Goal: Check status: Check status

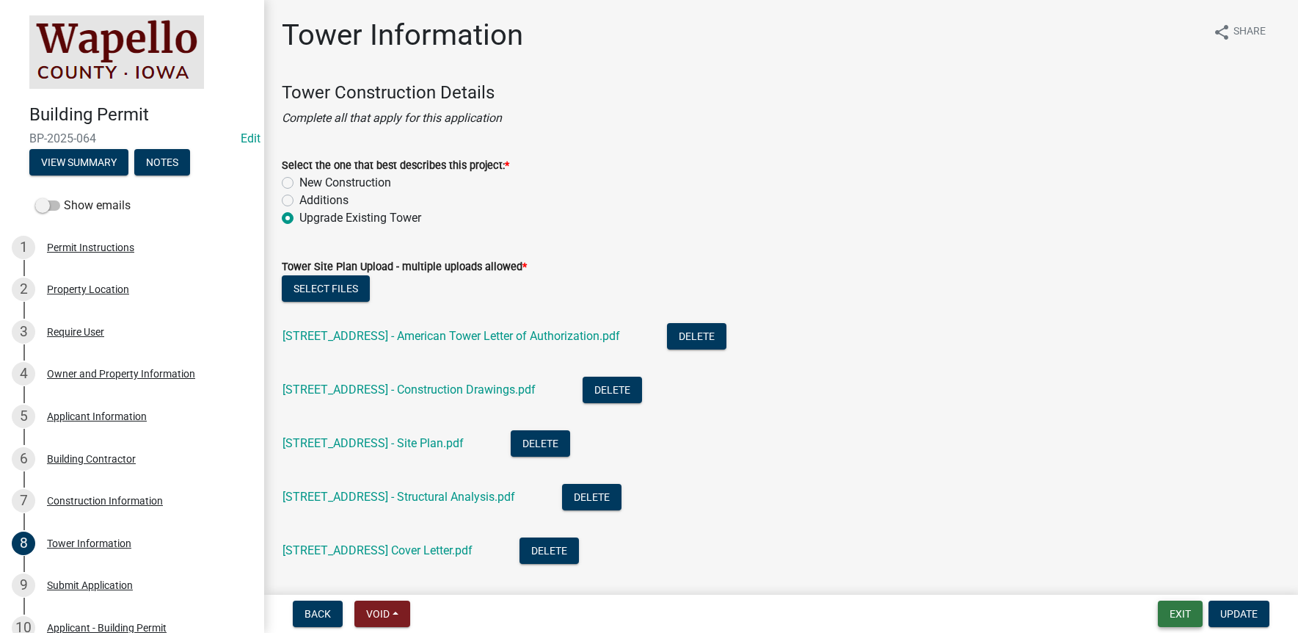
click at [1181, 608] on button "Exit" at bounding box center [1180, 613] width 45 height 26
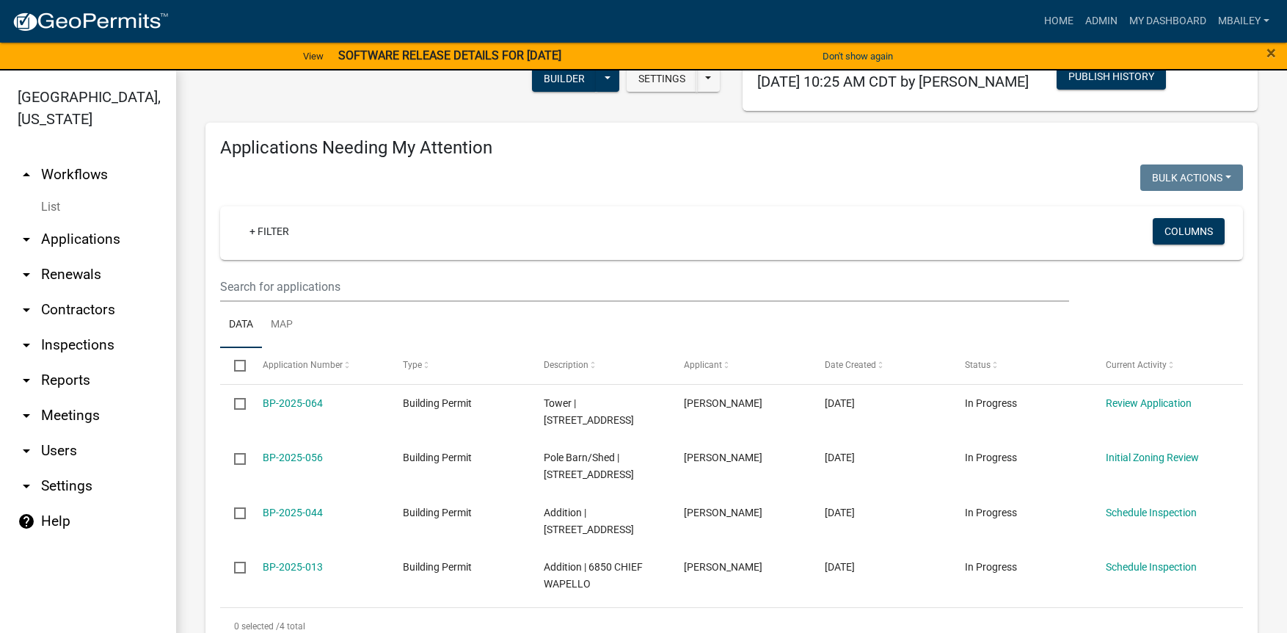
scroll to position [147, 0]
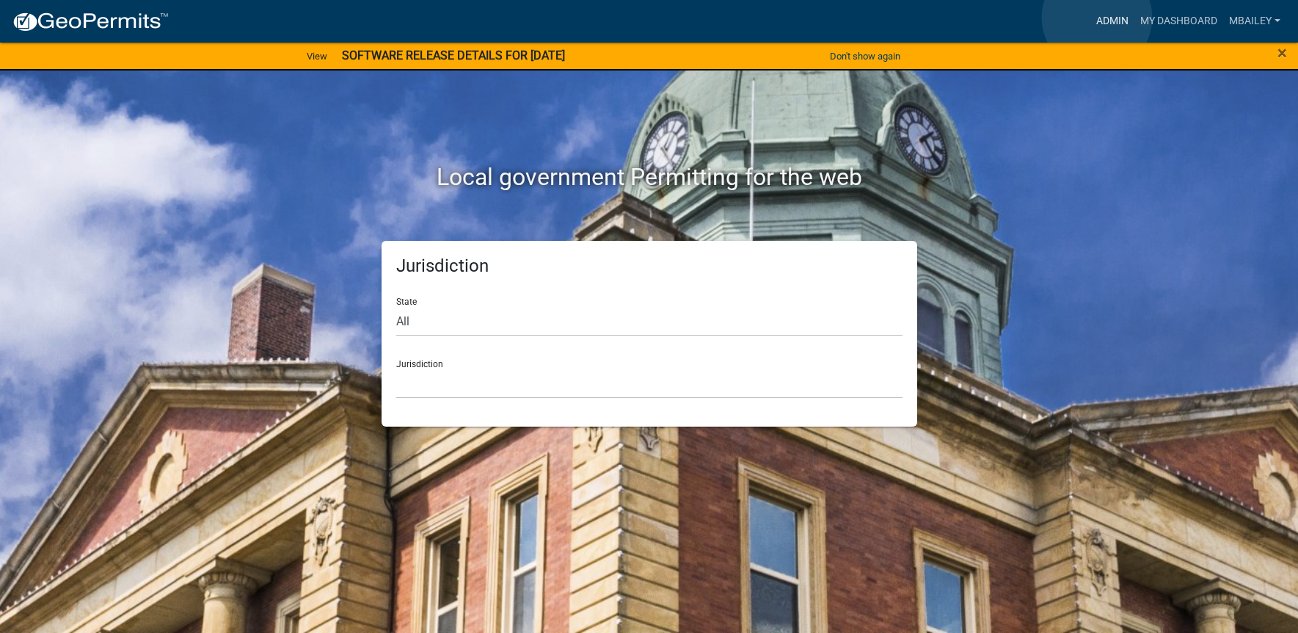
click at [1097, 18] on link "Admin" at bounding box center [1112, 21] width 44 height 28
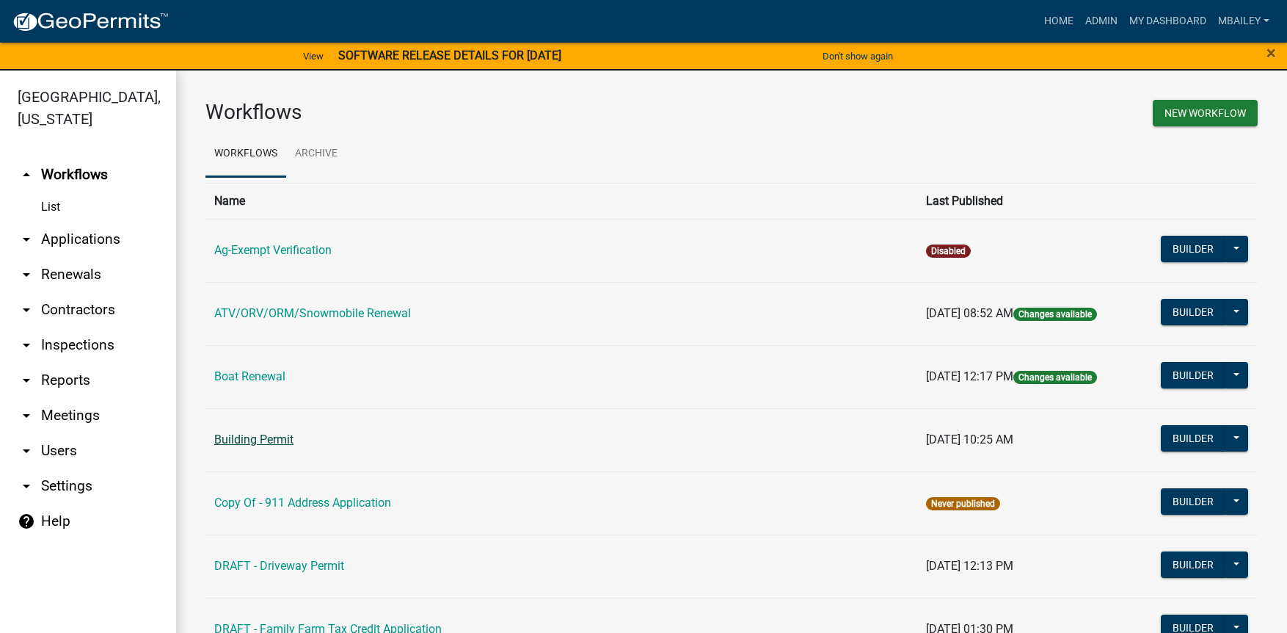
click at [263, 434] on link "Building Permit" at bounding box center [253, 439] width 79 height 14
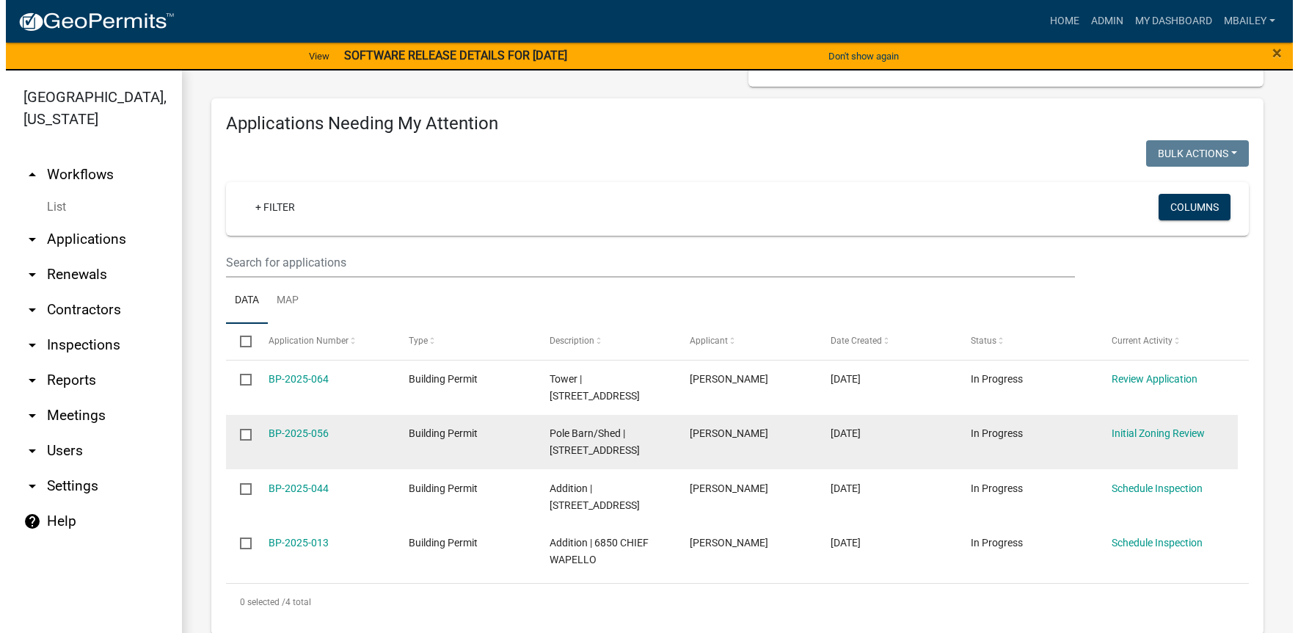
scroll to position [147, 0]
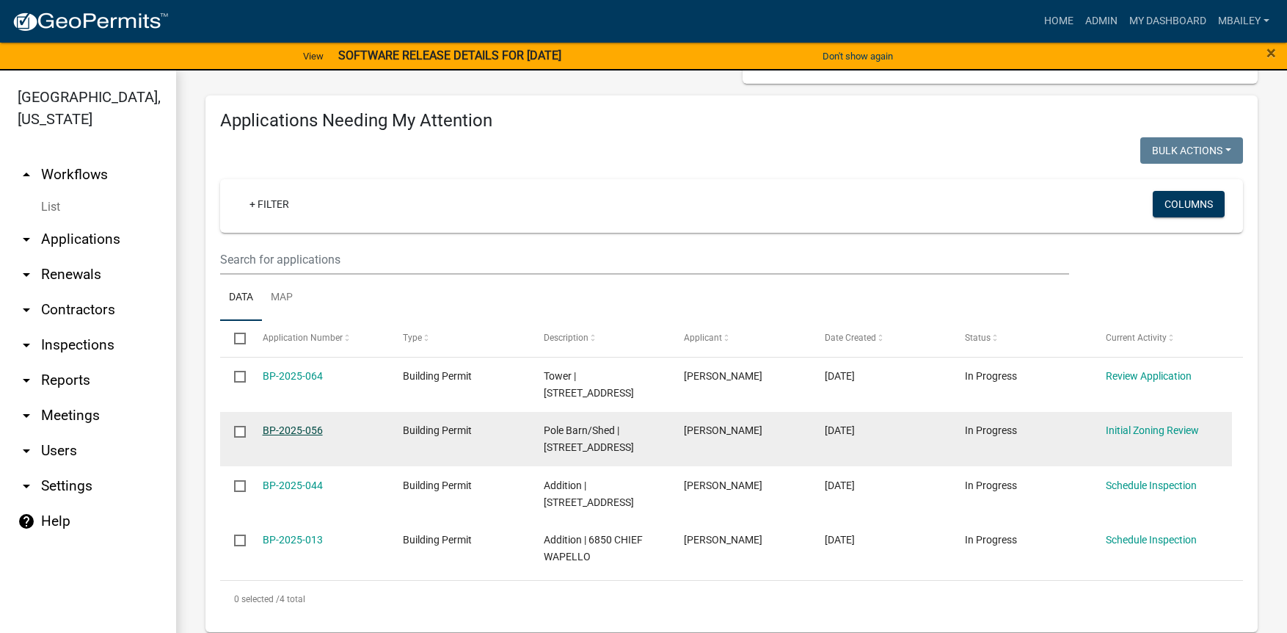
click at [296, 424] on link "BP-2025-056" at bounding box center [293, 430] width 60 height 12
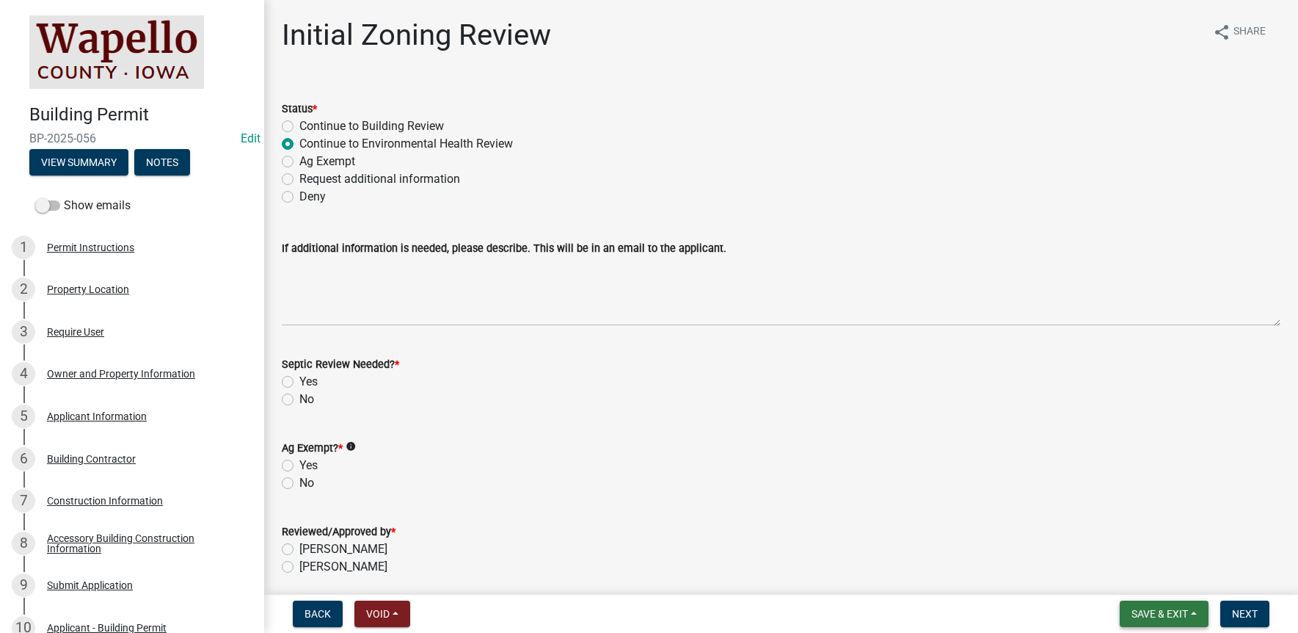
click at [1179, 608] on span "Save & Exit" at bounding box center [1160, 614] width 57 height 12
click at [1168, 580] on button "Save & Exit" at bounding box center [1149, 575] width 117 height 35
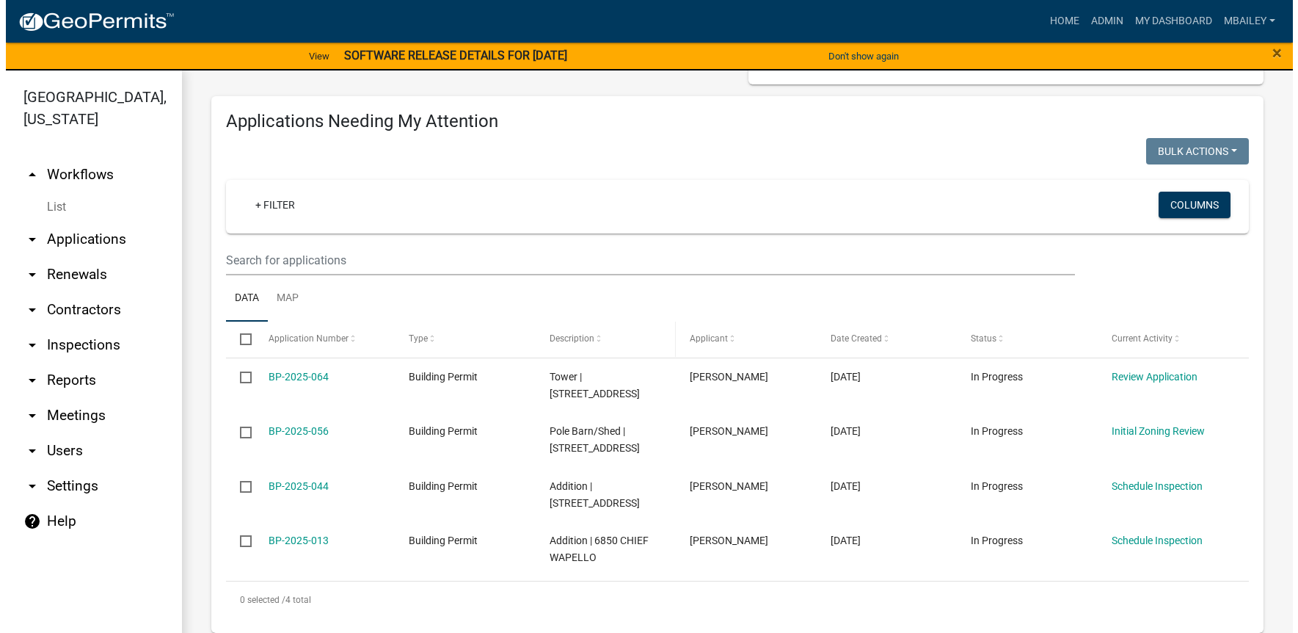
scroll to position [147, 0]
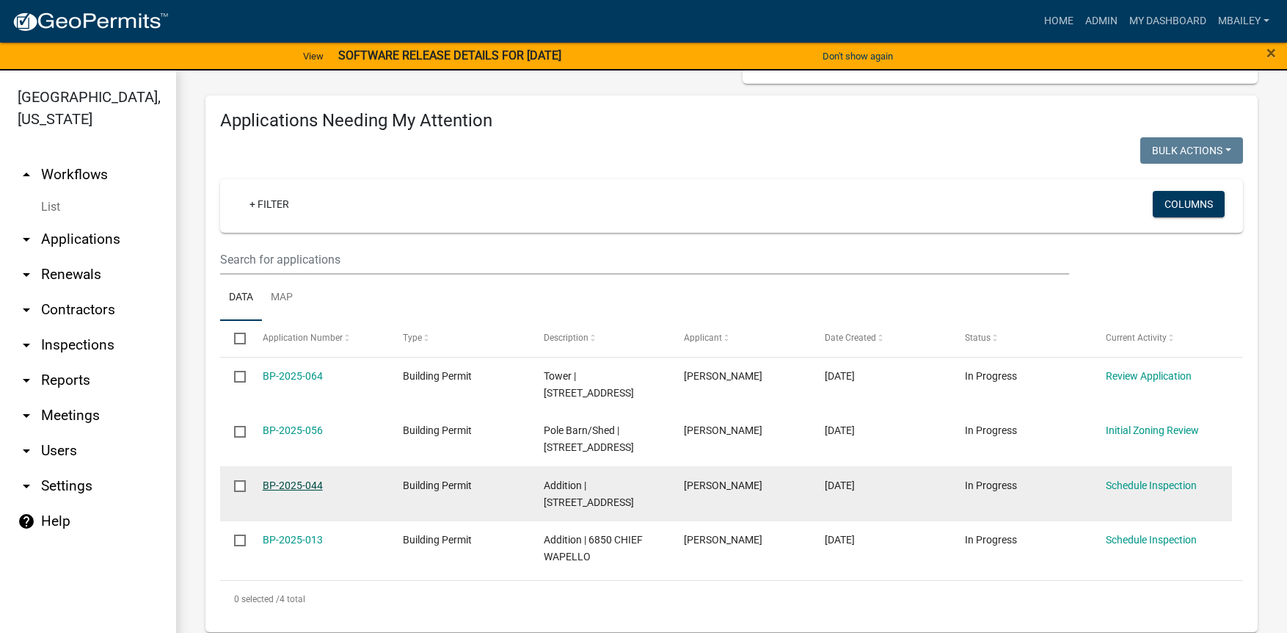
click at [308, 479] on link "BP-2025-044" at bounding box center [293, 485] width 60 height 12
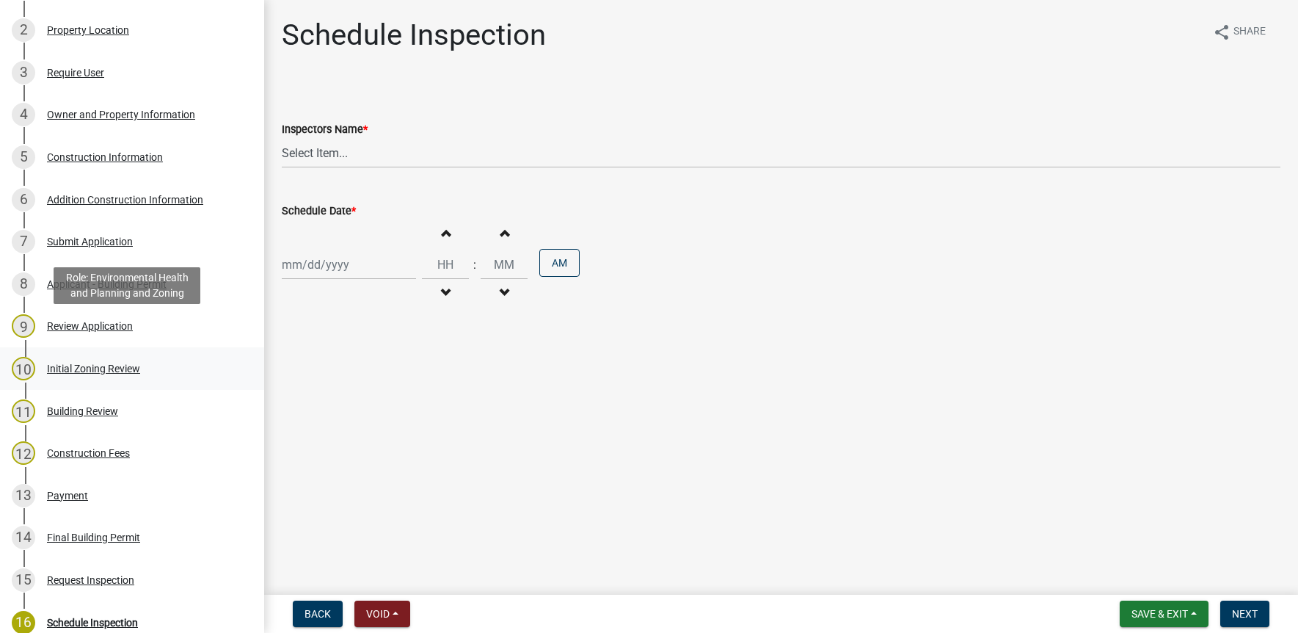
scroll to position [294, 0]
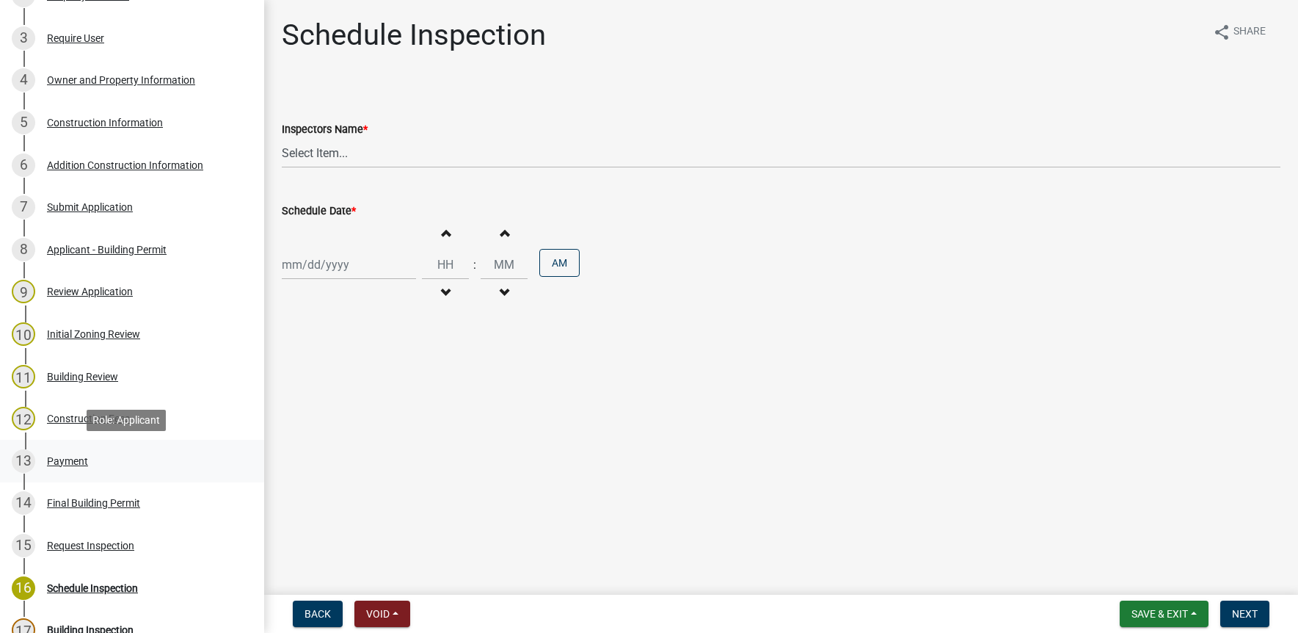
click at [69, 457] on div "Payment" at bounding box center [67, 461] width 41 height 10
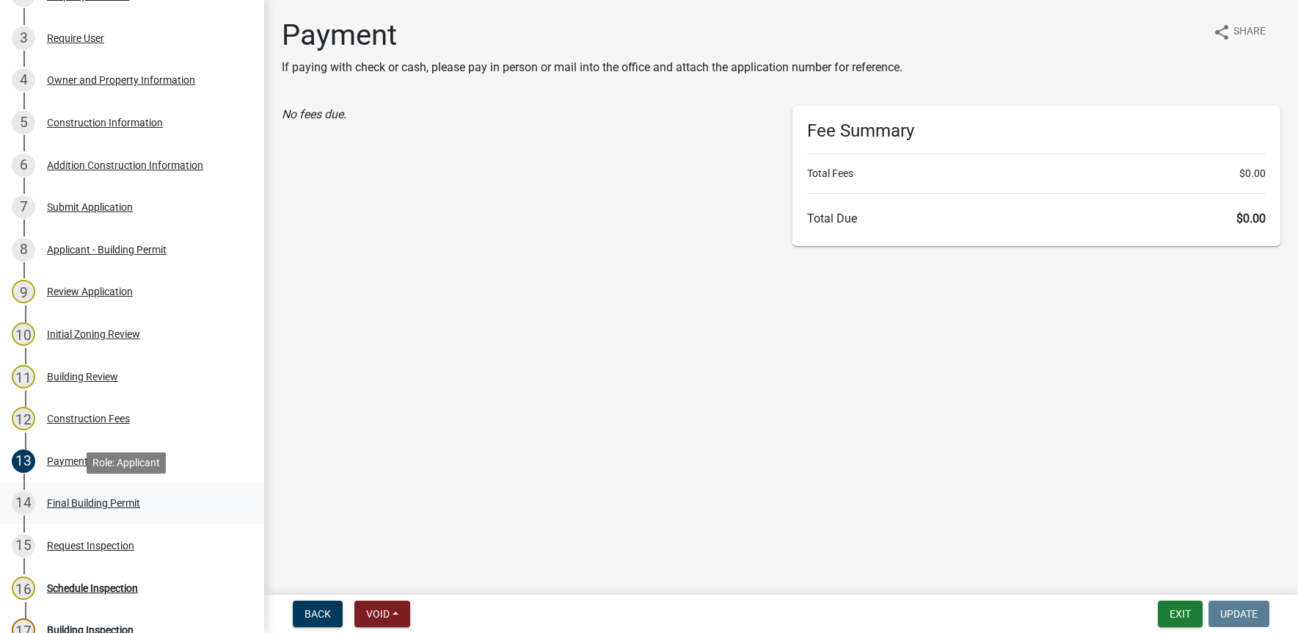
click at [68, 503] on div "Final Building Permit" at bounding box center [93, 503] width 93 height 10
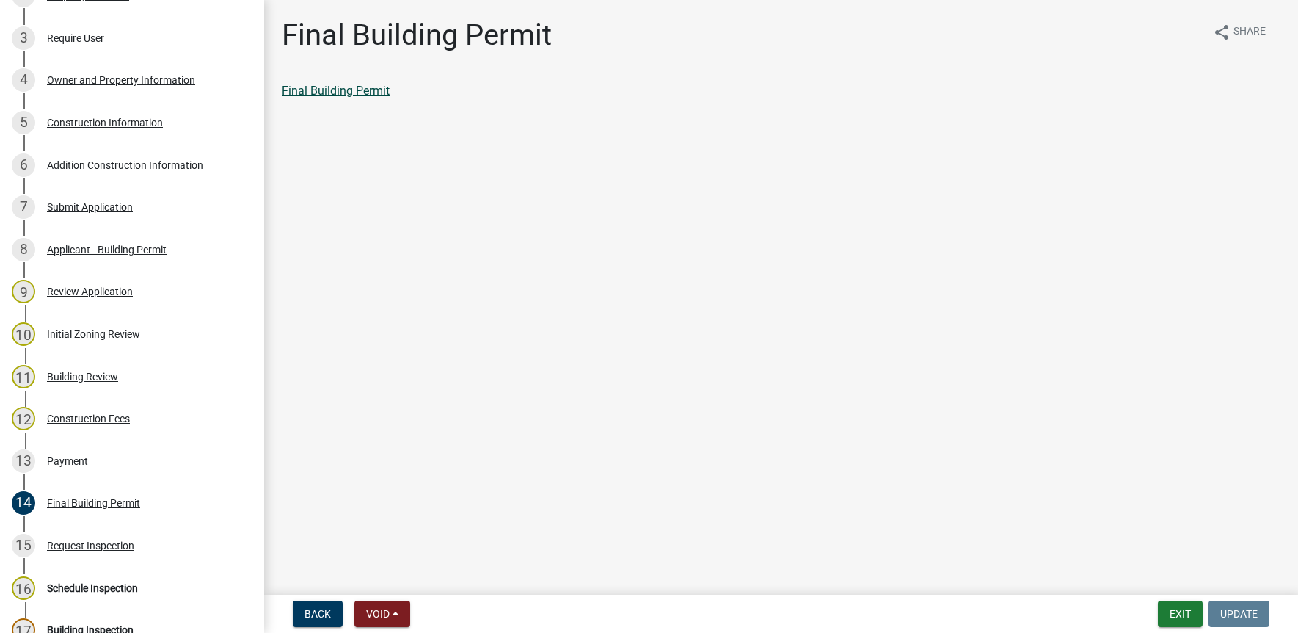
click at [356, 87] on link "Final Building Permit" at bounding box center [336, 91] width 108 height 14
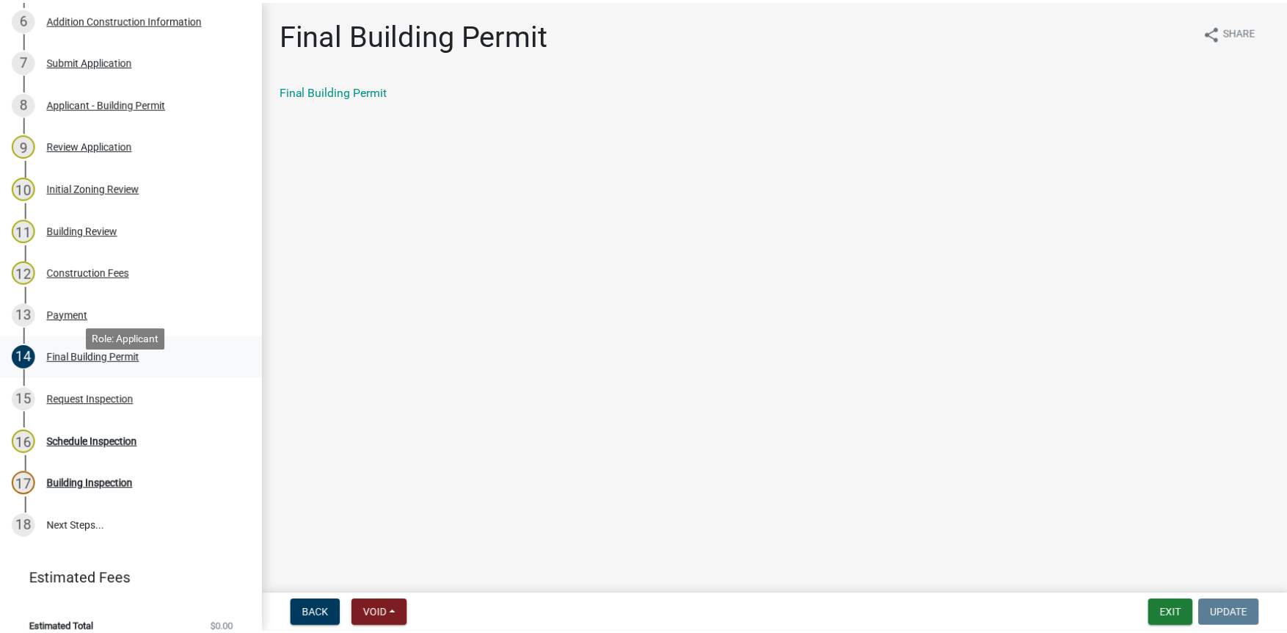
scroll to position [440, 0]
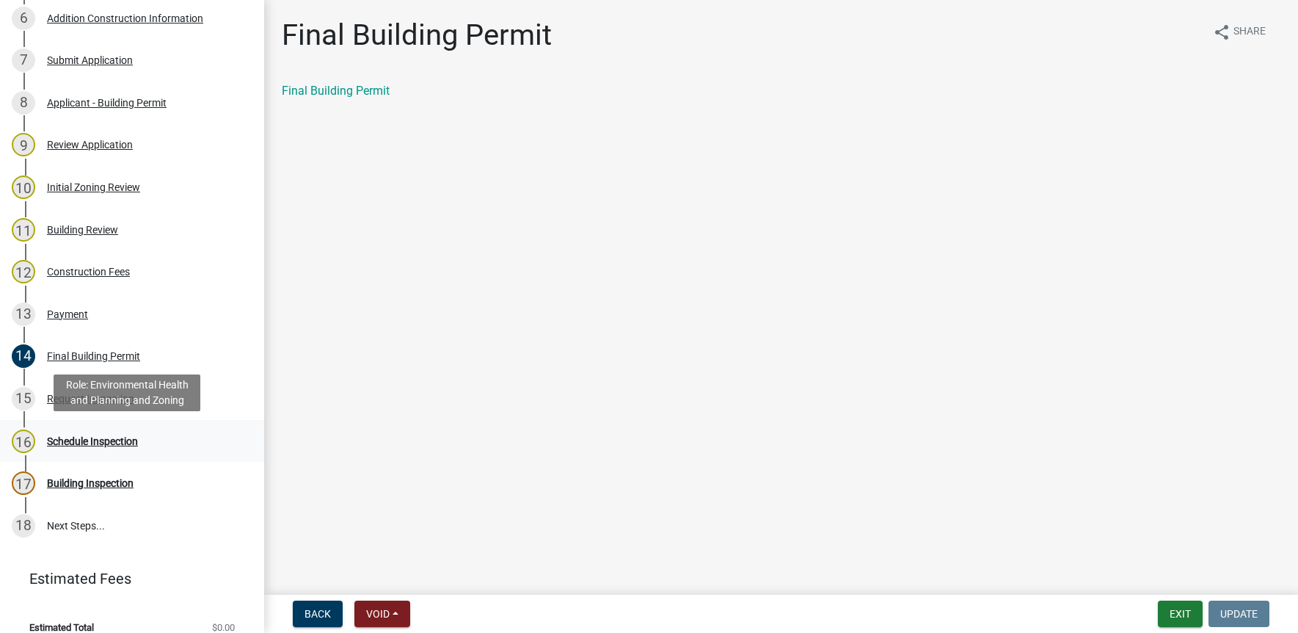
click at [76, 440] on div "Schedule Inspection" at bounding box center [92, 441] width 91 height 10
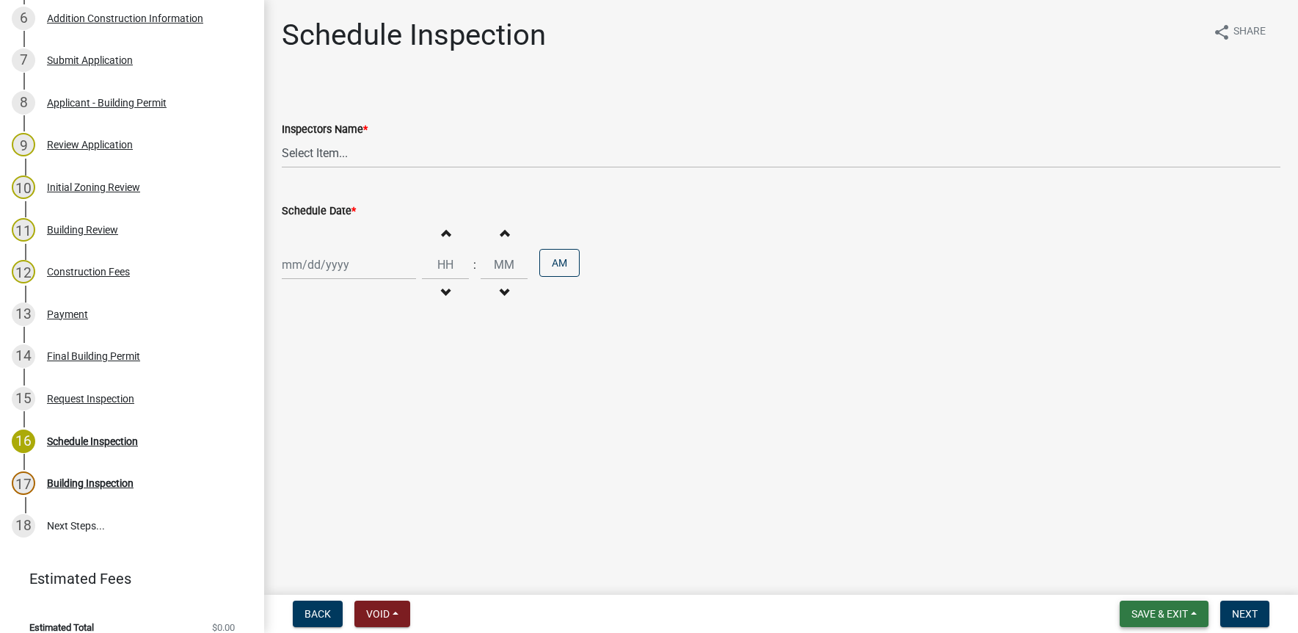
click at [1167, 605] on button "Save & Exit" at bounding box center [1164, 613] width 89 height 26
click at [1159, 583] on button "Save & Exit" at bounding box center [1149, 575] width 117 height 35
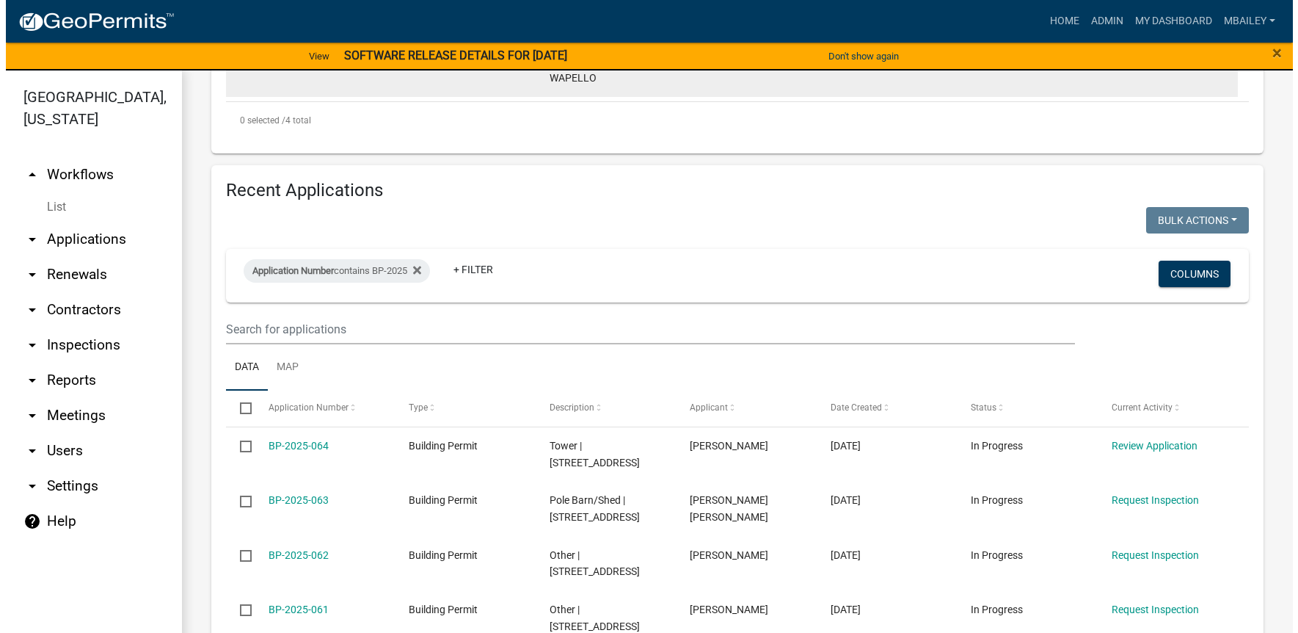
scroll to position [660, 0]
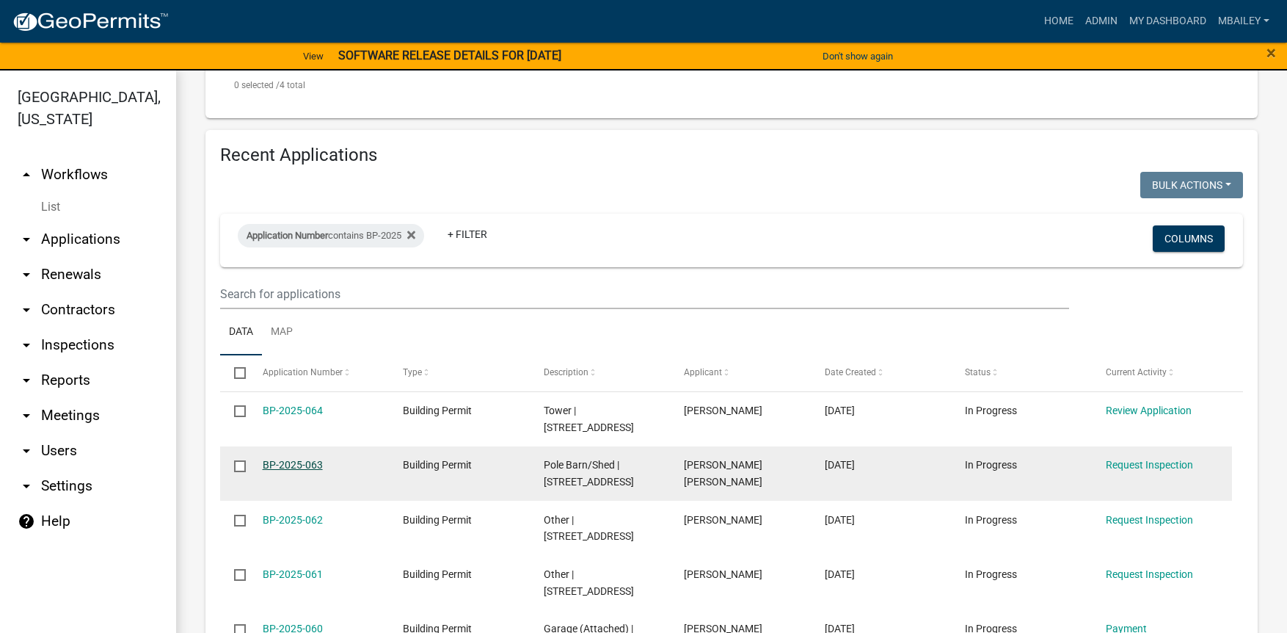
click at [302, 459] on link "BP-2025-063" at bounding box center [293, 465] width 60 height 12
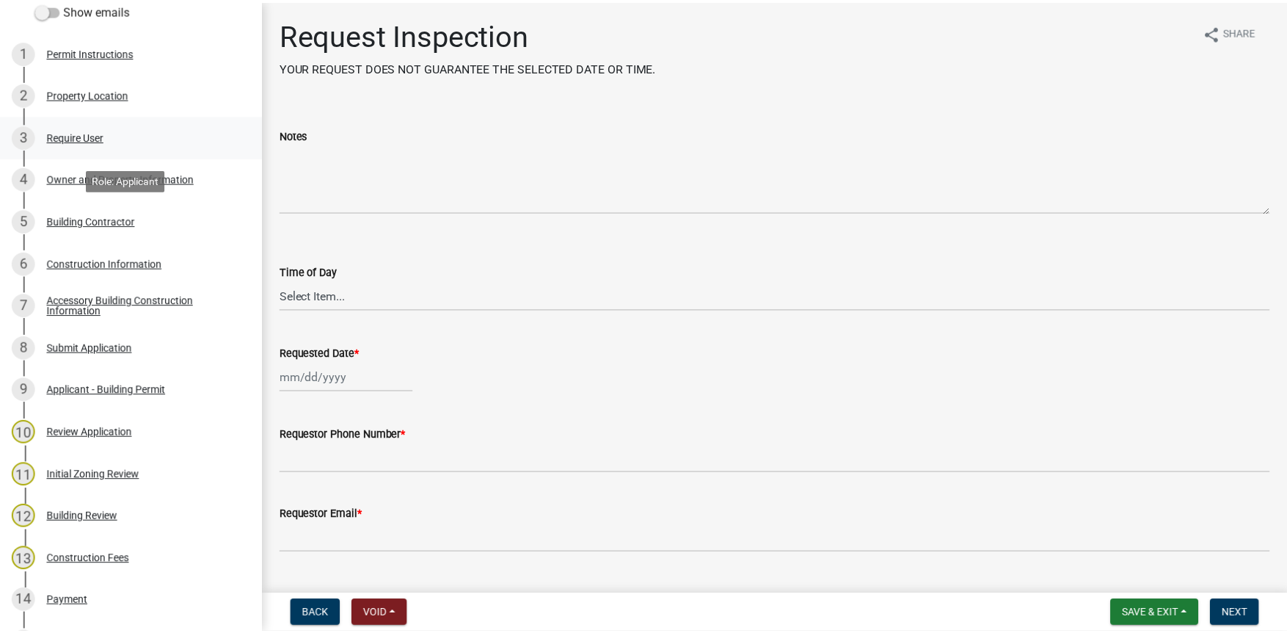
scroll to position [294, 0]
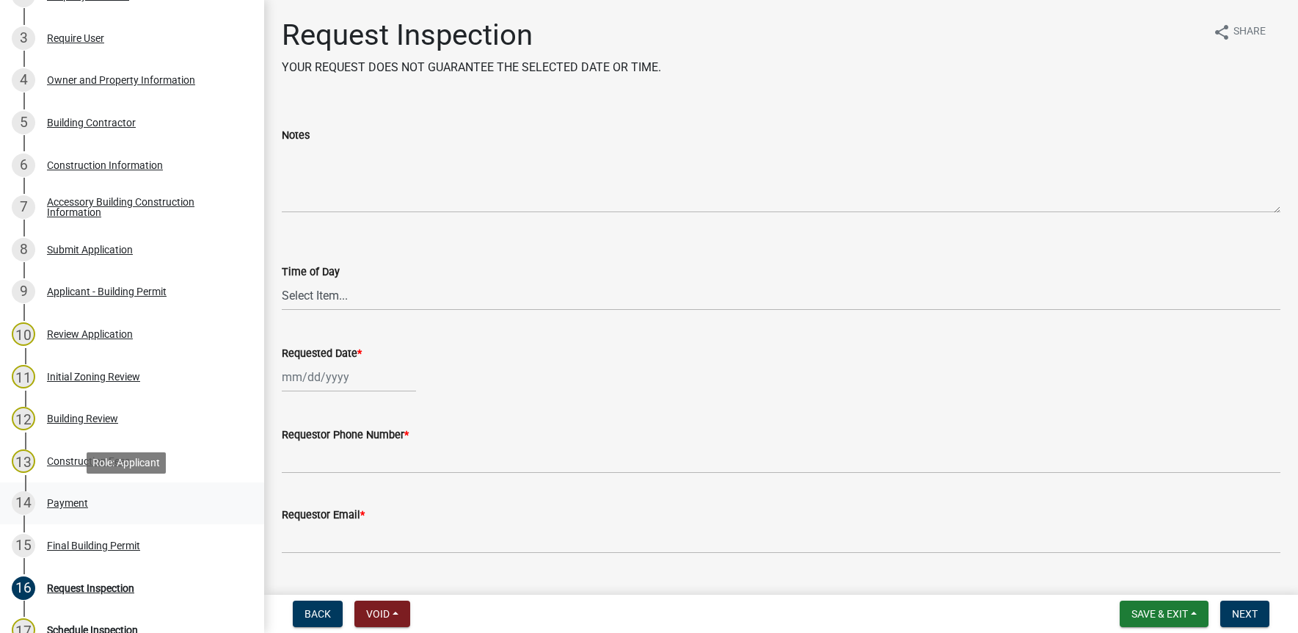
click at [62, 498] on div "Payment" at bounding box center [67, 503] width 41 height 10
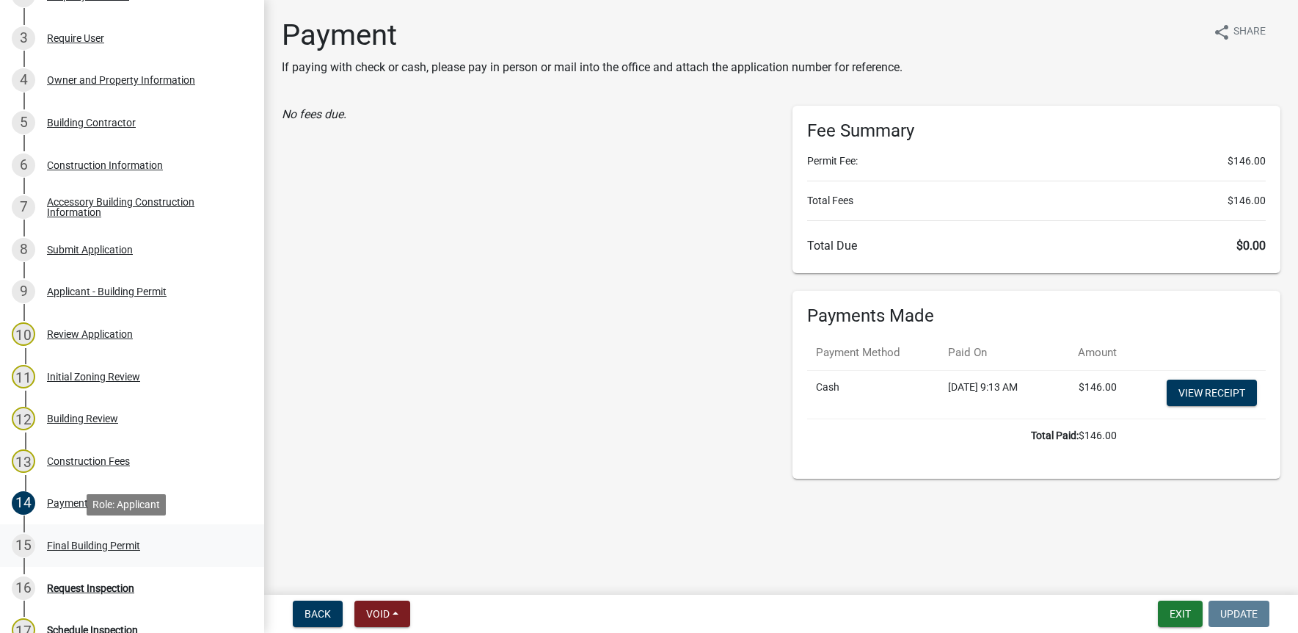
click at [65, 545] on div "Final Building Permit" at bounding box center [93, 545] width 93 height 10
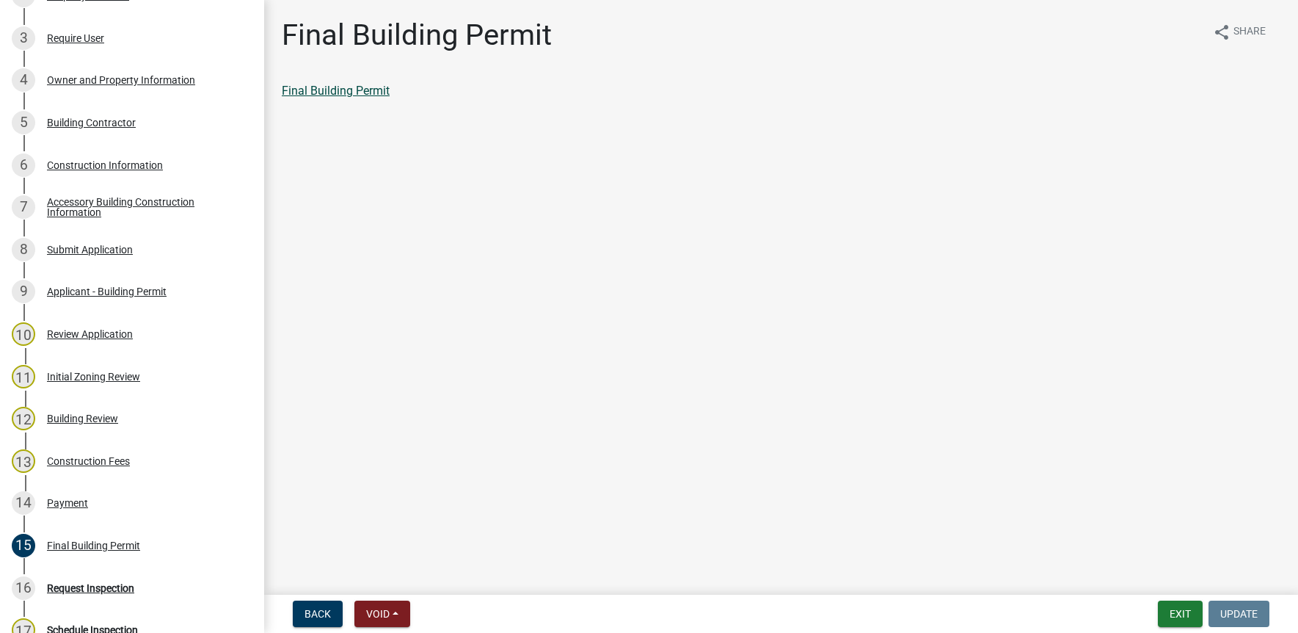
click at [378, 89] on link "Final Building Permit" at bounding box center [336, 91] width 108 height 14
click at [62, 500] on div "Payment" at bounding box center [67, 503] width 41 height 10
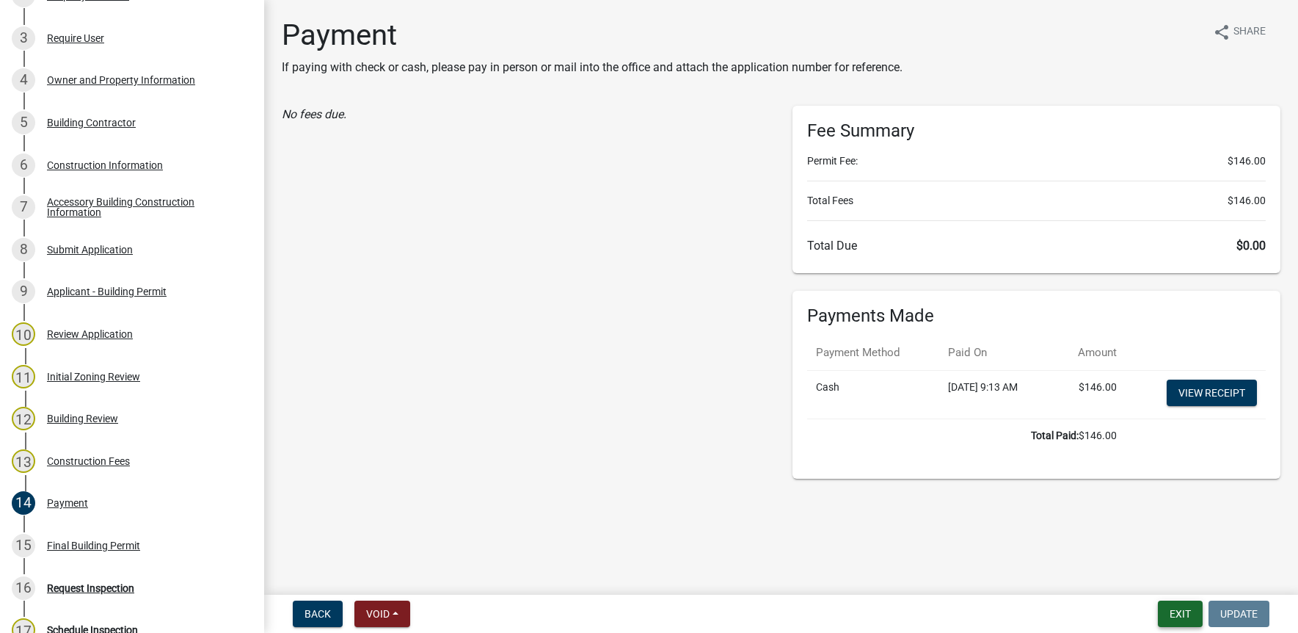
click at [1181, 616] on button "Exit" at bounding box center [1180, 613] width 45 height 26
